Goal: Transaction & Acquisition: Subscribe to service/newsletter

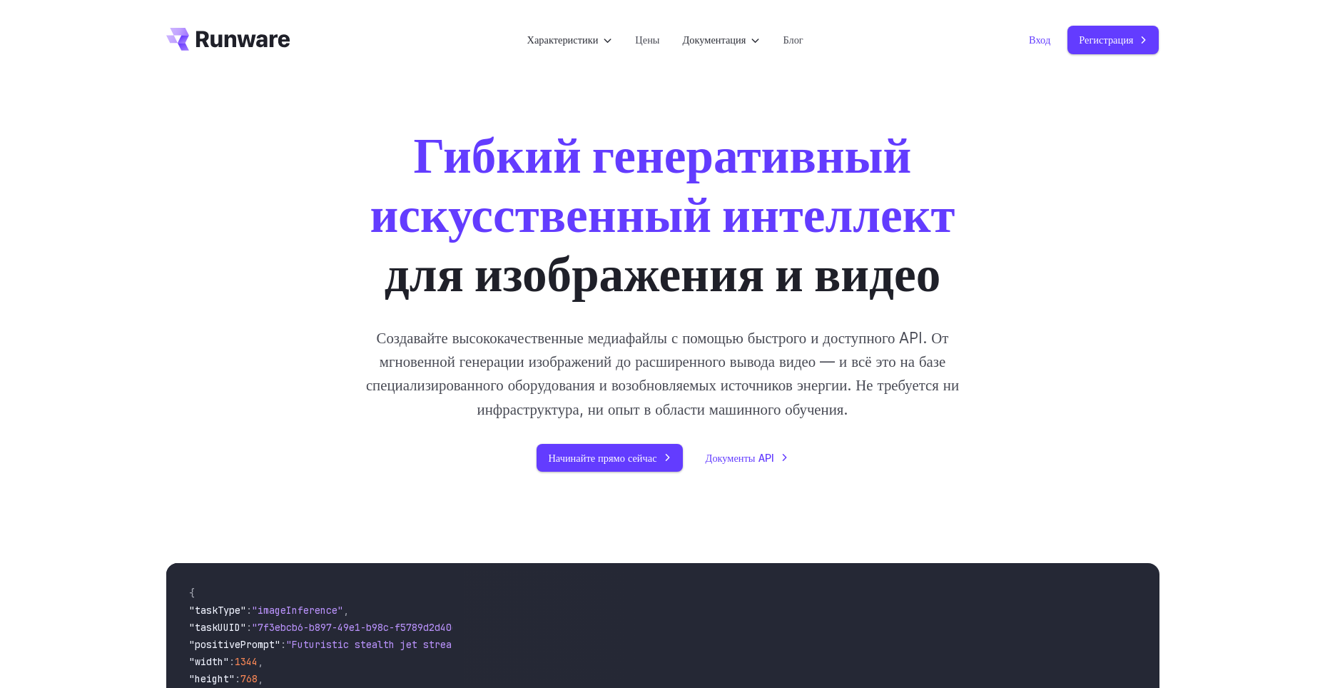
click at [1044, 37] on link "Вход" at bounding box center [1039, 39] width 21 height 16
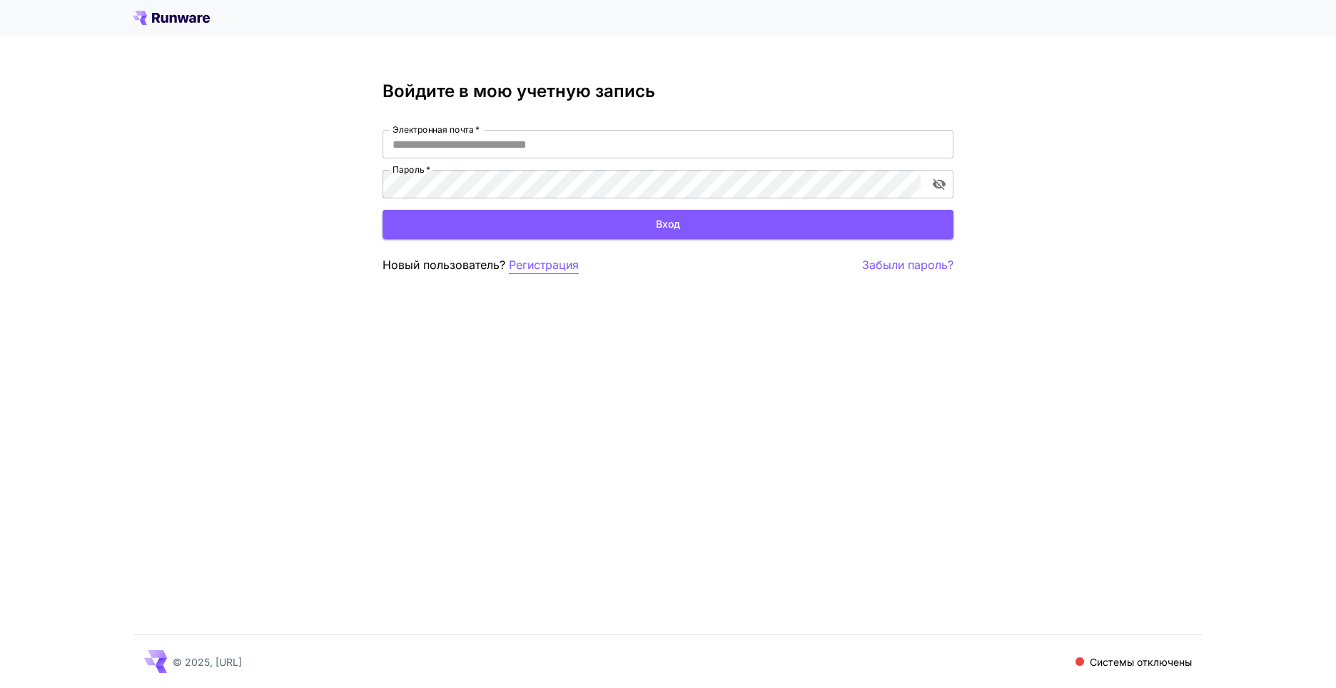
click at [540, 266] on p "Регистрация" at bounding box center [544, 265] width 70 height 18
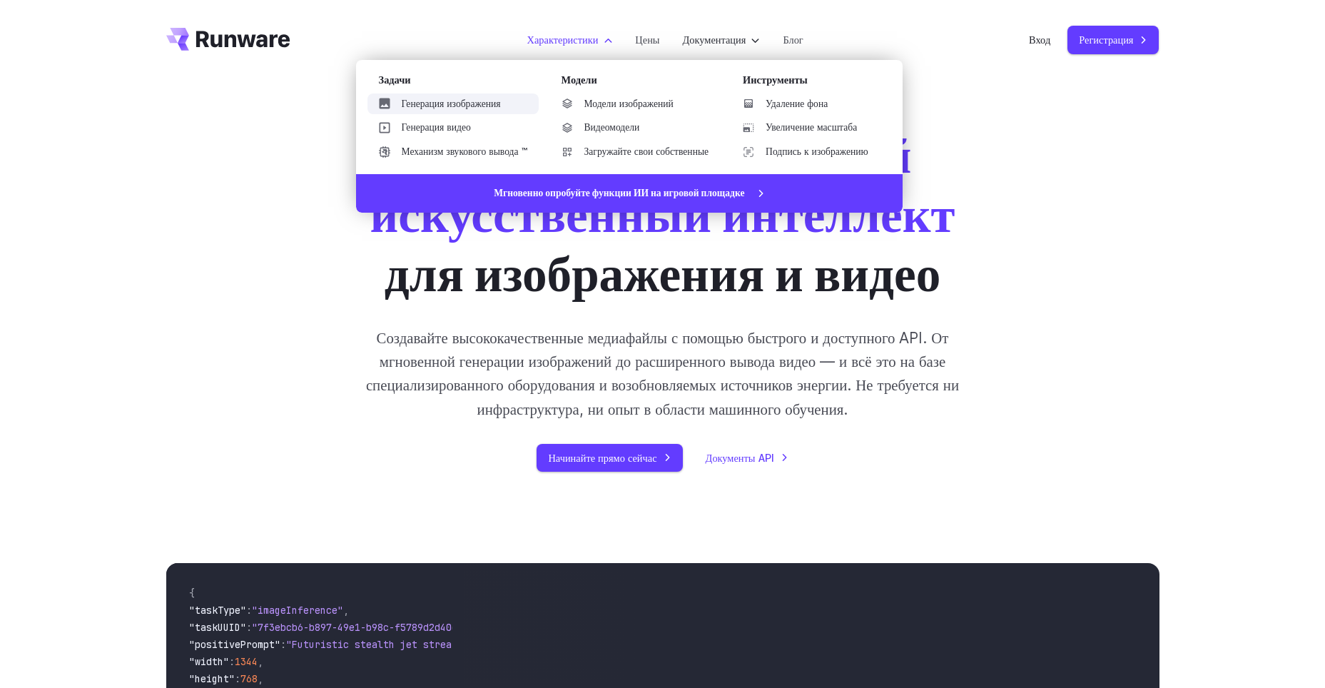
click at [441, 98] on link "Генерация изображения" at bounding box center [452, 103] width 171 height 21
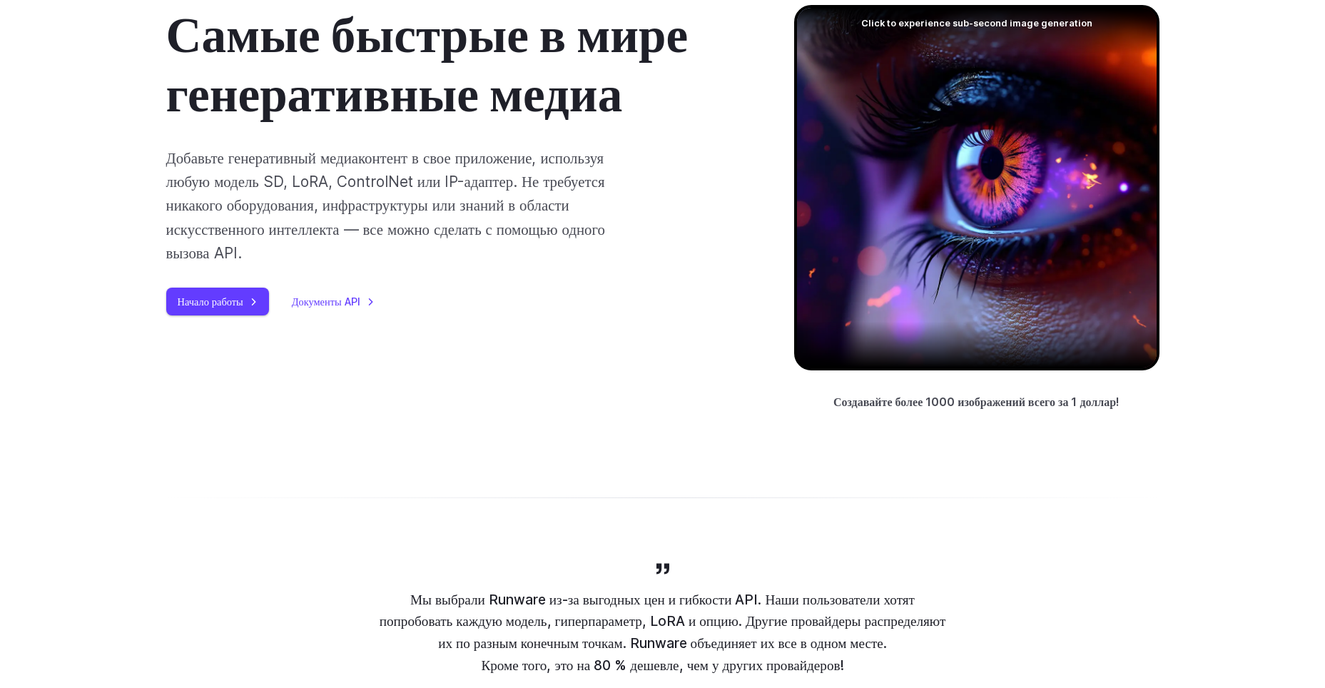
scroll to position [143, 0]
click at [202, 303] on link "Начало работы" at bounding box center [217, 302] width 103 height 28
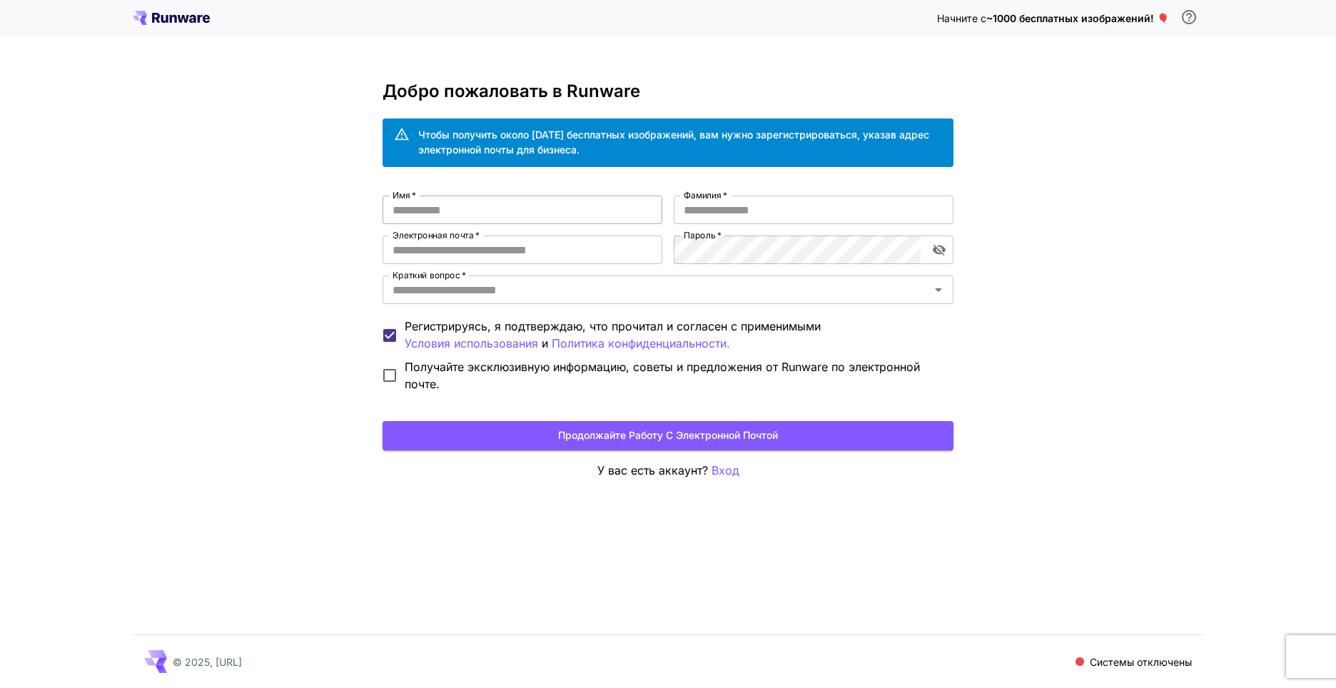
click at [447, 208] on input "Имя   *" at bounding box center [522, 209] width 280 height 29
